Goal: Information Seeking & Learning: Learn about a topic

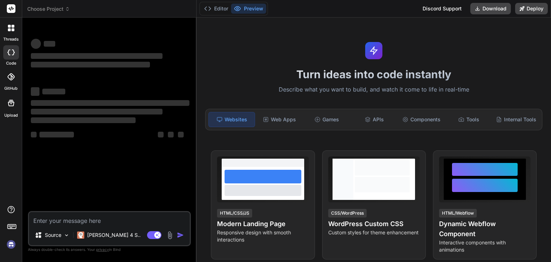
type textarea "x"
click at [55, 216] on textarea at bounding box center [109, 218] width 161 height 13
type textarea "Goal: Learn to use control flows to obtain conditional results. Assignment: Ass…"
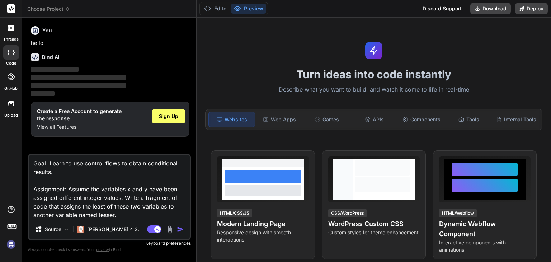
type textarea "x"
type textarea "Goal: Learn to use control flows to obtain conditional results. Assignment: Ass…"
click at [181, 227] on img "button" at bounding box center [180, 229] width 7 height 7
click at [181, 228] on img "button" at bounding box center [180, 229] width 7 height 7
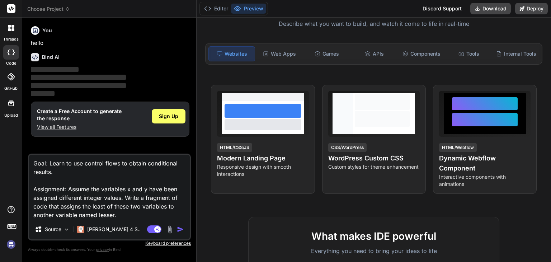
scroll to position [18, 0]
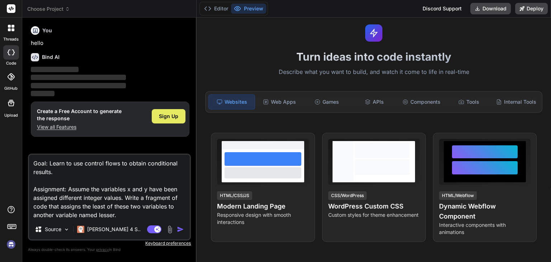
click at [165, 117] on span "Sign Up" at bounding box center [168, 116] width 19 height 7
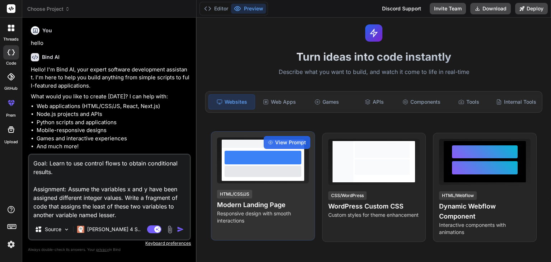
type textarea "x"
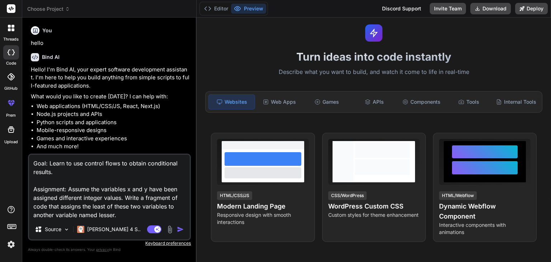
drag, startPoint x: 126, startPoint y: 216, endPoint x: 11, endPoint y: 136, distance: 139.8
click at [11, 136] on div "threads code GitHub prem Upload Choose Project Created with Pixso. Bind AI Web …" at bounding box center [275, 131] width 551 height 262
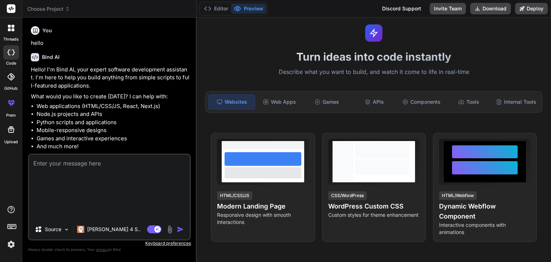
type textarea "x"
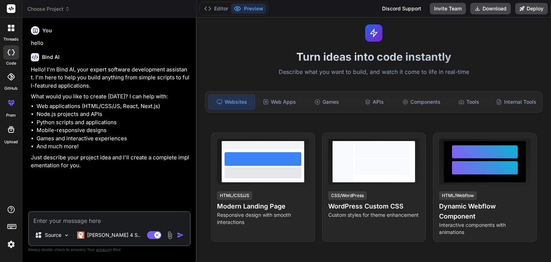
type textarea "o"
type textarea "x"
type textarea "oy"
type textarea "x"
type textarea "oyt"
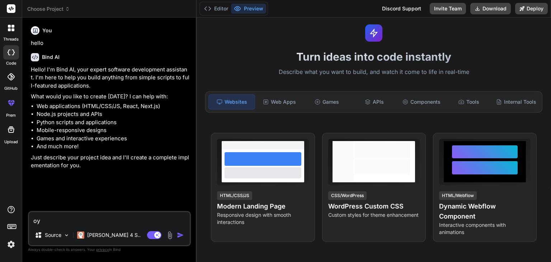
type textarea "x"
type textarea "oyth"
type textarea "x"
type textarea "oythi"
type textarea "x"
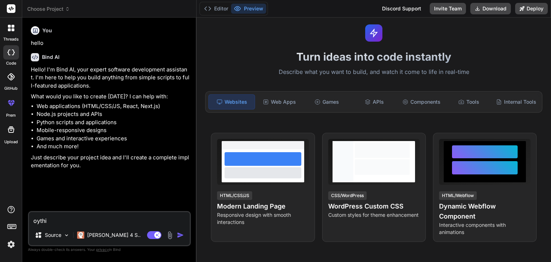
type textarea "oyth"
type textarea "x"
type textarea "oyt"
type textarea "x"
type textarea "oy"
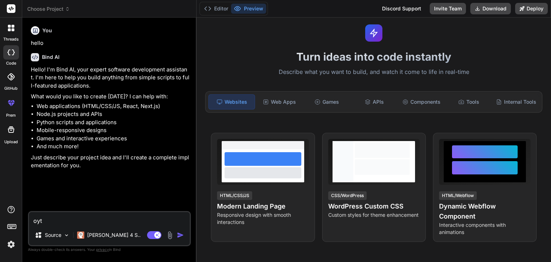
type textarea "x"
type textarea "o"
type textarea "x"
type textarea "p"
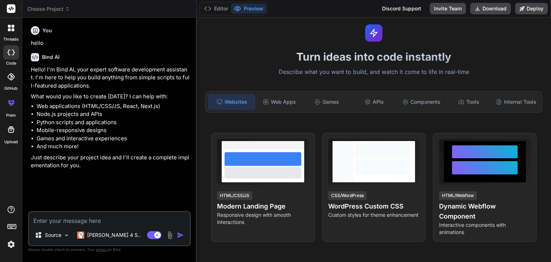
type textarea "x"
type textarea "py"
type textarea "x"
type textarea "pyt"
type textarea "x"
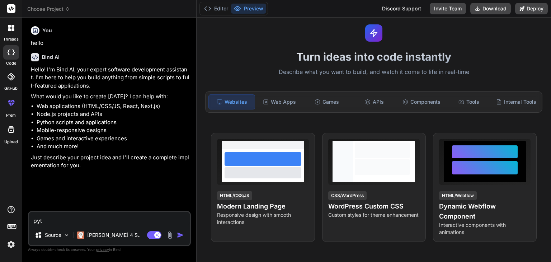
type textarea "pyth"
type textarea "x"
type textarea "pytho"
type textarea "x"
type textarea "python"
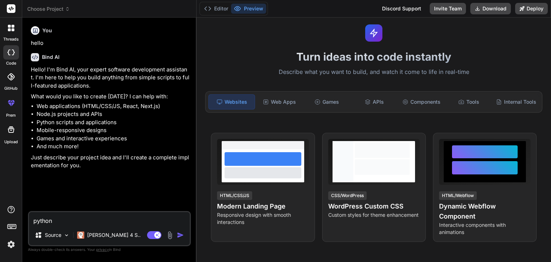
type textarea "x"
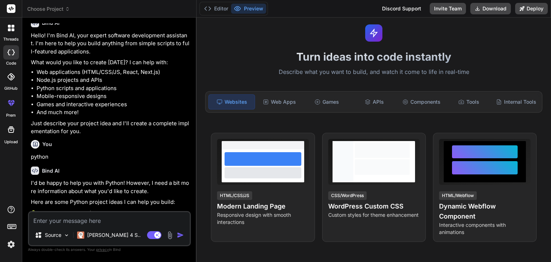
type textarea "x"
click at [191, 128] on div "Bind AI Web Search Created with Pixso. Code Generator You hello Bind AI Hello! …" at bounding box center [109, 140] width 174 height 244
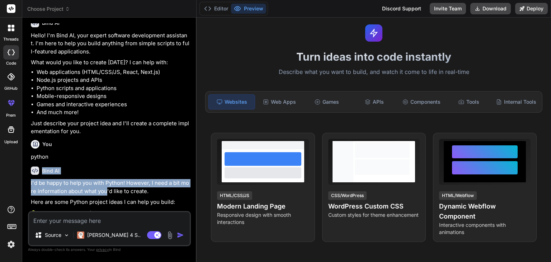
drag, startPoint x: 108, startPoint y: 192, endPoint x: 108, endPoint y: 156, distance: 36.2
click at [108, 156] on div "You hello Bind AI Hello! I'm Bind AI, your expert software development assistan…" at bounding box center [109, 117] width 161 height 188
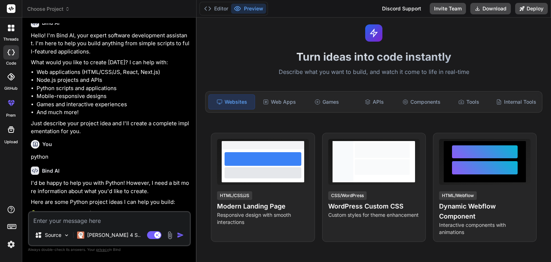
click at [60, 216] on textarea at bounding box center [109, 218] width 161 height 13
paste textarea "Goal: Learn to use control flows to obtain conditional results. Assignment: Ass…"
type textarea "Goal: Learn to use control flows to obtain conditional results. Assignment: Ass…"
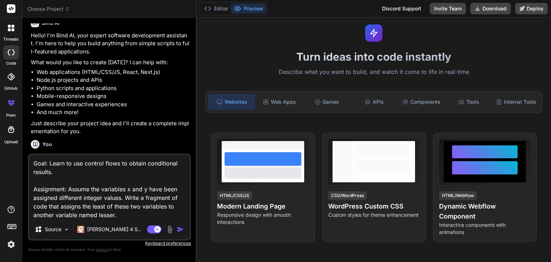
type textarea "x"
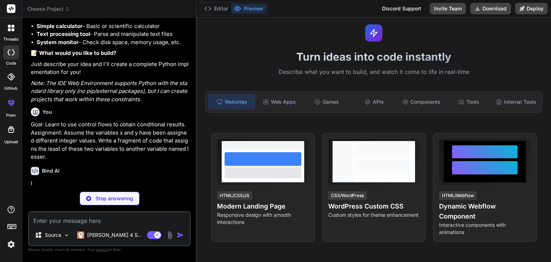
scroll to position [287, 0]
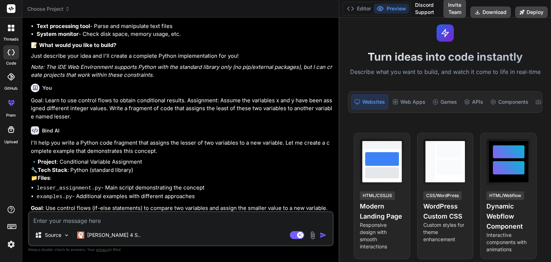
type textarea "x"
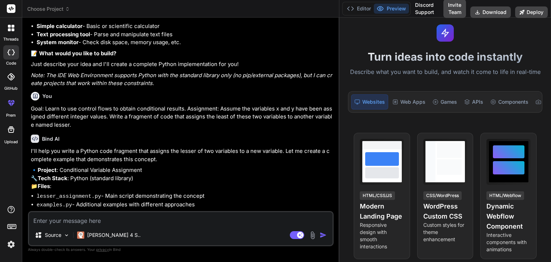
drag, startPoint x: 196, startPoint y: 139, endPoint x: 349, endPoint y: 117, distance: 154.3
click at [349, 117] on div "Choose Project Created with Pixso. Bind AI Web Search Created with Pixso. Code …" at bounding box center [286, 131] width 529 height 262
click at [174, 175] on p "🔹 Project : Conditional Variable Assignment 🔧 Tech Stack : Python (standard lib…" at bounding box center [181, 178] width 301 height 24
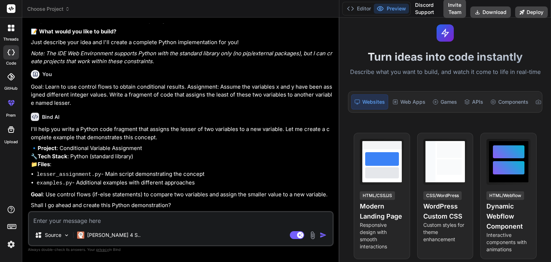
scroll to position [298, 0]
click at [174, 175] on li "lesser_assignment.py - Main script demonstrating the concept" at bounding box center [184, 174] width 295 height 9
click at [146, 219] on textarea at bounding box center [180, 218] width 303 height 13
type textarea "y"
type textarea "x"
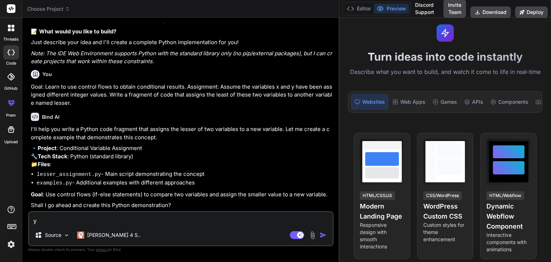
type textarea "ye"
type textarea "x"
type textarea "yes"
type textarea "x"
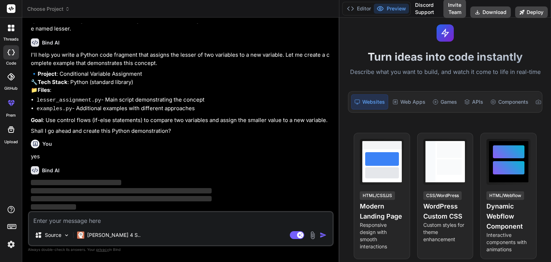
scroll to position [373, 0]
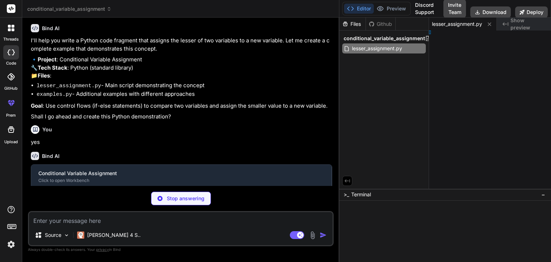
type textarea "x"
type textarea "values")"
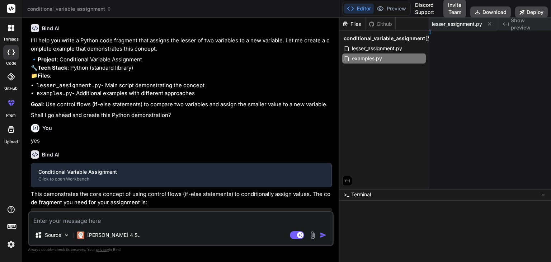
type textarea "x"
type textarea "using the < operator") print("3. The lesser variable gets assigned based on the…"
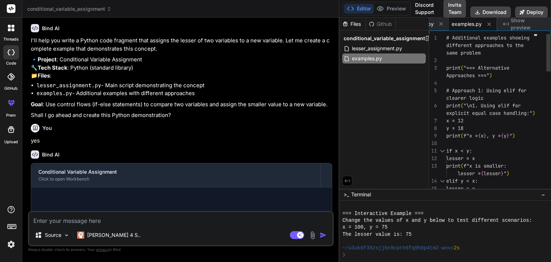
scroll to position [158, 0]
type textarea "x"
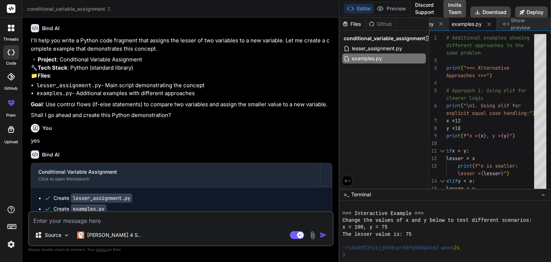
click at [267, 159] on div "Bind AI" at bounding box center [181, 154] width 301 height 8
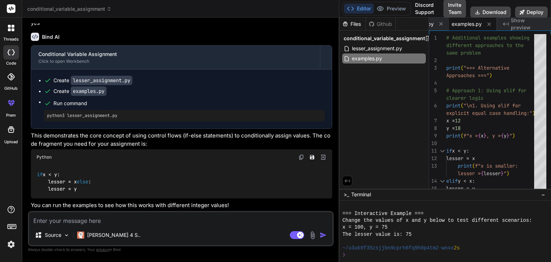
scroll to position [514, 0]
drag, startPoint x: 32, startPoint y: 166, endPoint x: 89, endPoint y: 188, distance: 61.4
click at [89, 188] on div "if x < y: lesser = x else : lesser = y" at bounding box center [181, 181] width 301 height 33
copy code "if x < y: lesser = x else : lesser = y"
click at [76, 223] on textarea at bounding box center [180, 218] width 303 height 13
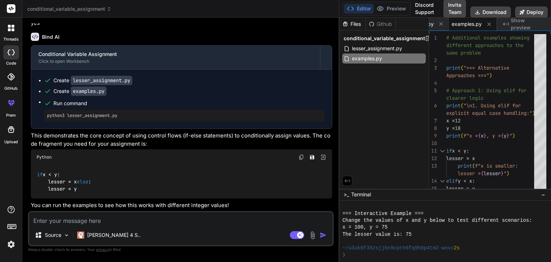
paste textarea "Goal: Learn to use control flows to obtain conditional effects. Assignment: Ass…"
type textarea "Goal: Learn to use control flows to obtain conditional effects. Assignment: Ass…"
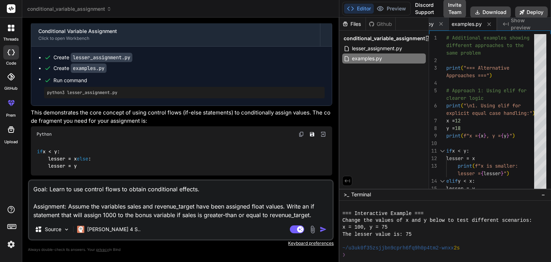
type textarea "x"
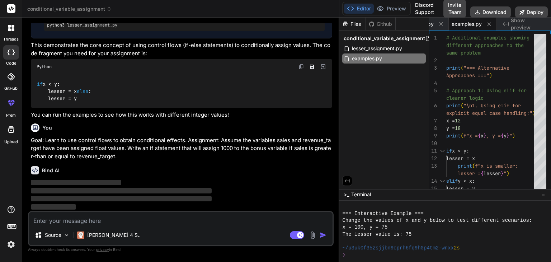
scroll to position [604, 0]
click at [175, 171] on div "Bind AI" at bounding box center [181, 170] width 301 height 8
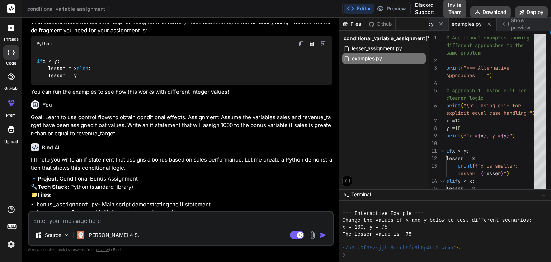
type textarea "x"
click at [198, 178] on div "Bind AI I'll help you write an if statement that assigns a bonus based on sales…" at bounding box center [181, 187] width 301 height 101
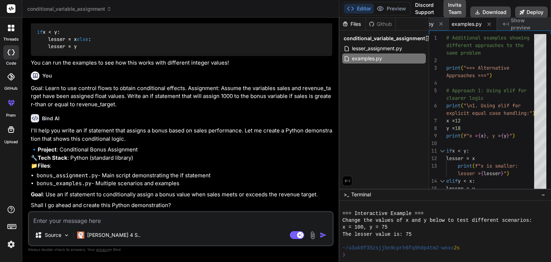
scroll to position [672, 0]
click at [91, 219] on textarea at bounding box center [180, 218] width 303 height 13
click at [81, 224] on textarea at bounding box center [180, 218] width 303 height 13
type textarea "y"
type textarea "x"
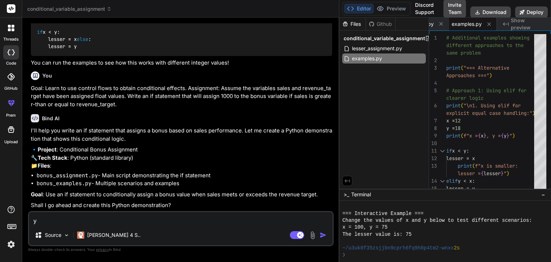
type textarea "ye"
type textarea "x"
type textarea "yes"
type textarea "x"
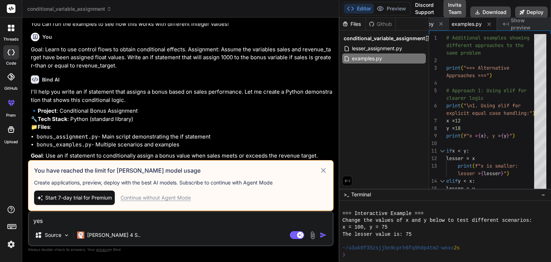
type textarea "yes"
click at [323, 170] on icon at bounding box center [323, 170] width 8 height 9
type textarea "x"
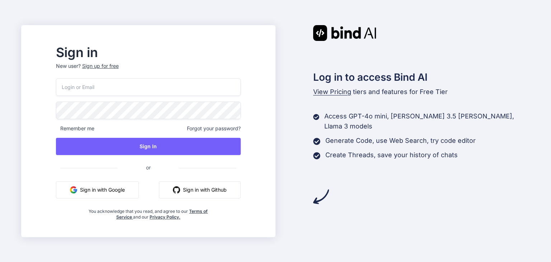
click at [106, 193] on button "Sign in with Google" at bounding box center [97, 189] width 83 height 17
